Goal: Information Seeking & Learning: Check status

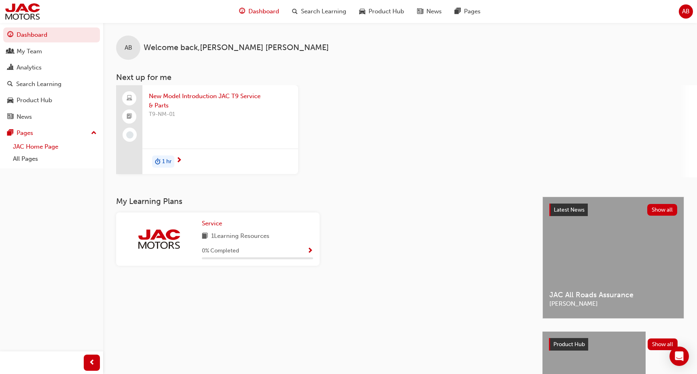
click at [36, 146] on link "JAC Home Page" at bounding box center [55, 147] width 90 height 13
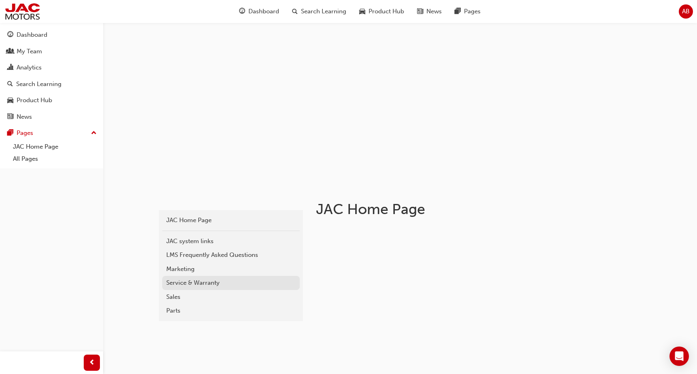
click at [191, 288] on link "Service & Warranty" at bounding box center [230, 283] width 137 height 14
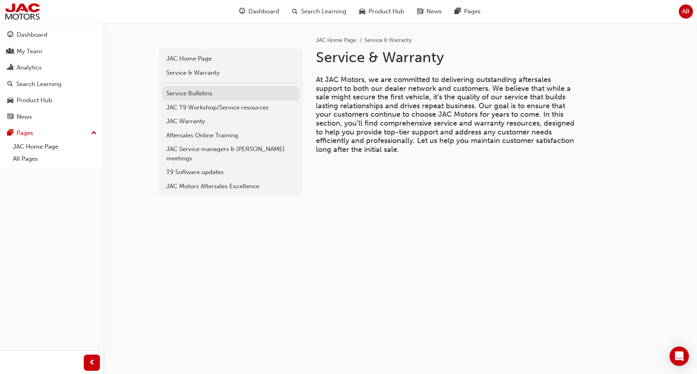
click at [194, 94] on div "Service Bulletins" at bounding box center [230, 93] width 129 height 9
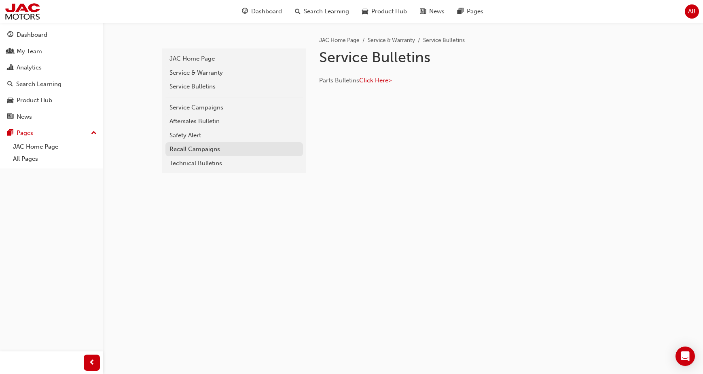
click at [210, 150] on div "Recall Campaigns" at bounding box center [233, 149] width 129 height 9
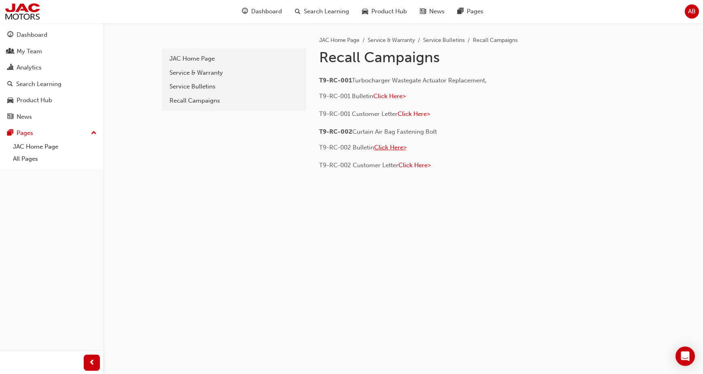
click at [389, 147] on span "Click Here>" at bounding box center [390, 147] width 32 height 7
